Goal: Information Seeking & Learning: Learn about a topic

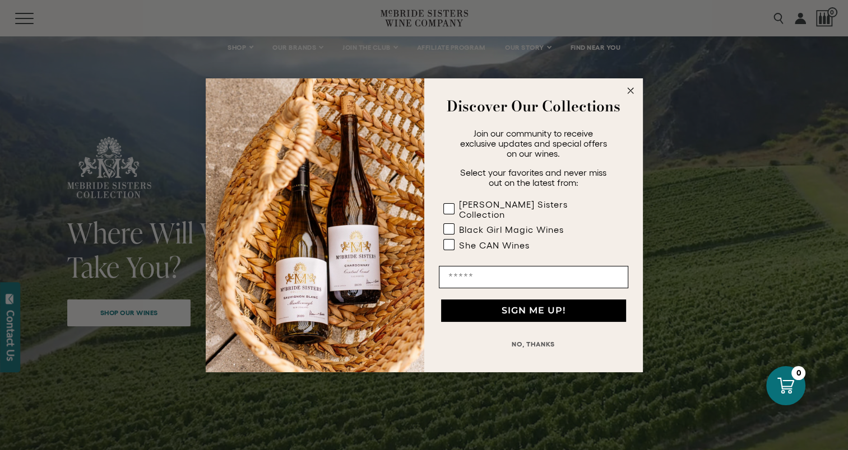
click at [633, 93] on circle "Close dialog" at bounding box center [630, 90] width 13 height 13
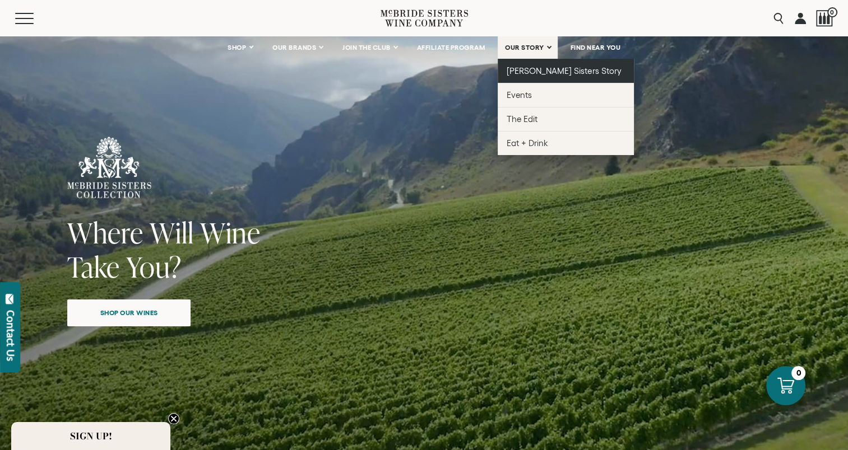
click at [533, 76] on link "[PERSON_NAME] Sisters Story" at bounding box center [565, 71] width 136 height 24
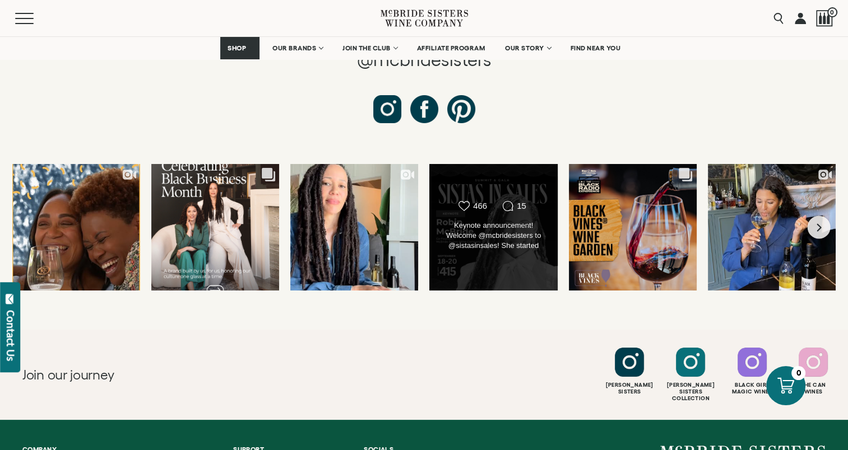
scroll to position [4258, 0]
